Goal: Navigation & Orientation: Go to known website

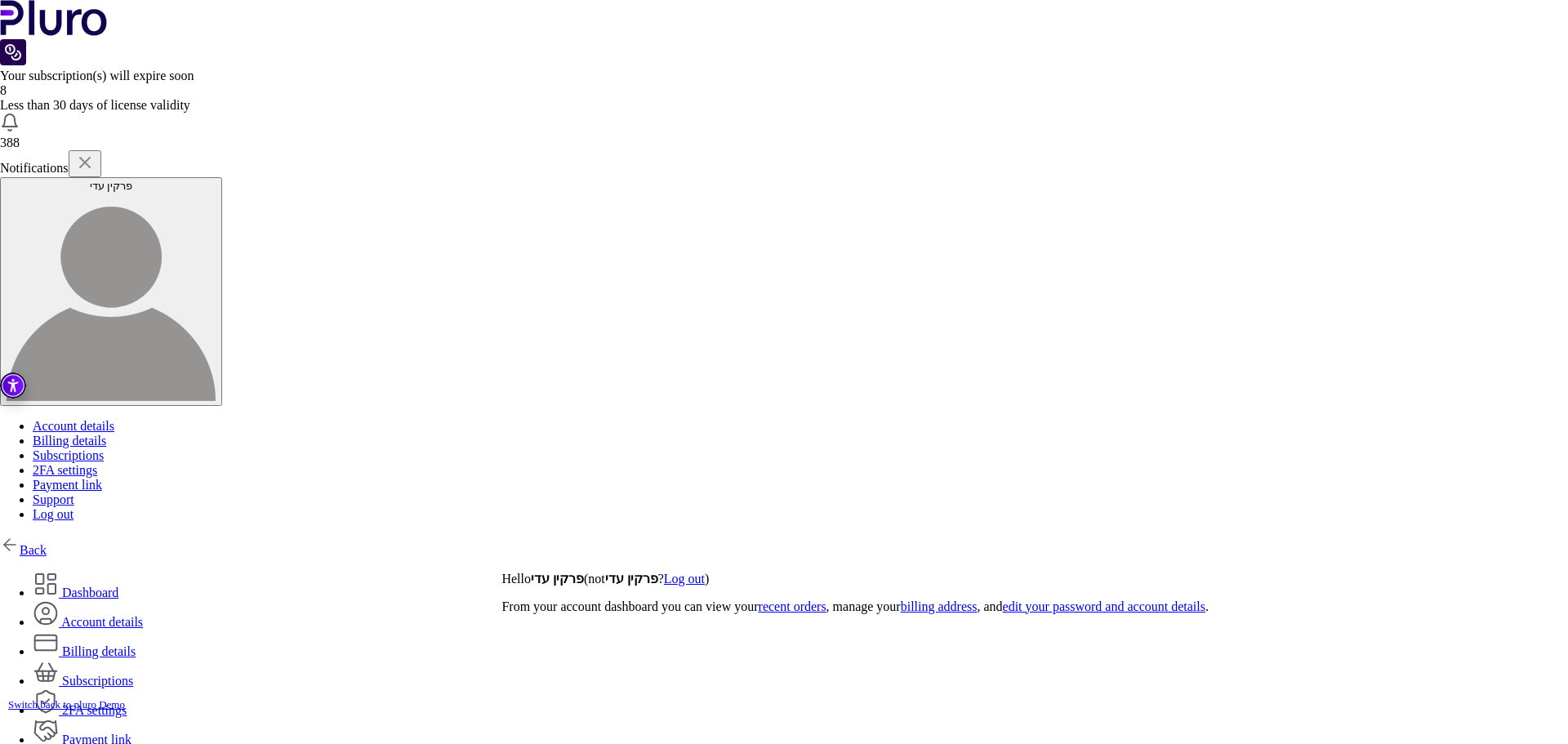
click at [22, 535] on div "Back Dashboard Account details Billing details" at bounding box center [784, 684] width 1568 height 299
click at [40, 543] on link "Back" at bounding box center [23, 550] width 47 height 14
click at [47, 543] on link "Back" at bounding box center [23, 550] width 47 height 14
